Goal: Transaction & Acquisition: Purchase product/service

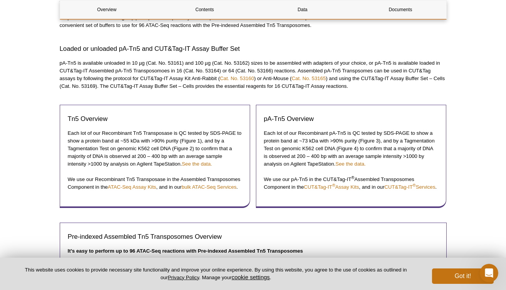
scroll to position [409, 0]
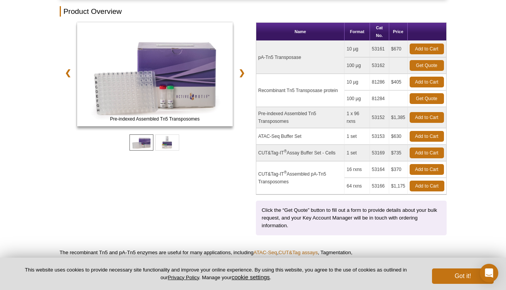
scroll to position [120, 0]
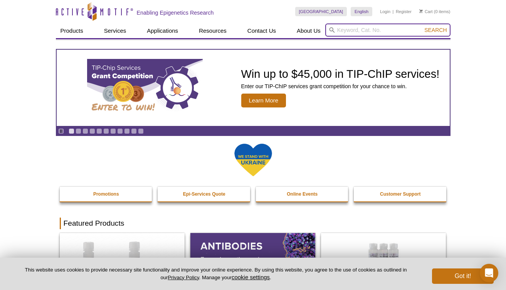
click at [373, 34] on input "search" at bounding box center [387, 30] width 125 height 13
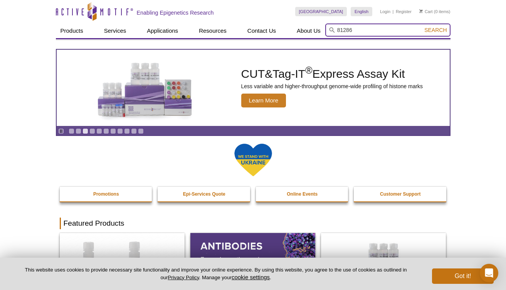
type input "81286"
click at [422, 27] on button "Search" at bounding box center [435, 30] width 27 height 7
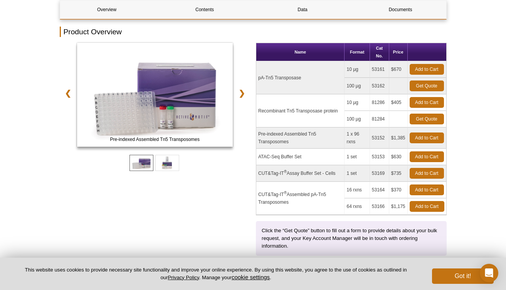
scroll to position [111, 0]
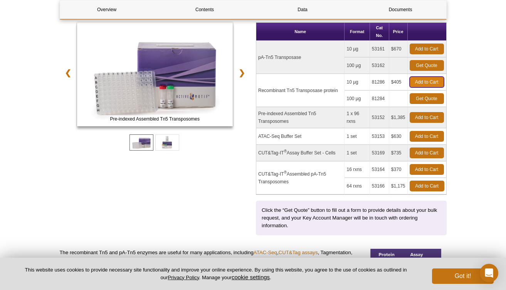
click at [415, 84] on link "Add to Cart" at bounding box center [427, 82] width 34 height 11
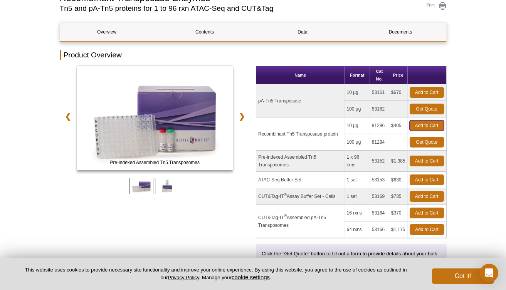
scroll to position [69, 0]
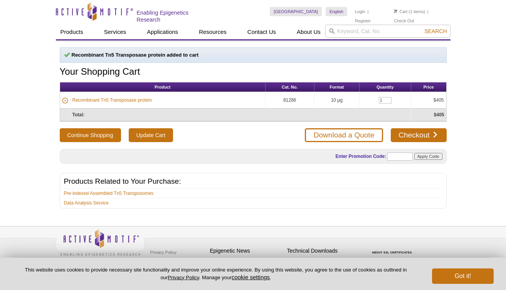
scroll to position [3, 0]
